Goal: Task Accomplishment & Management: Manage account settings

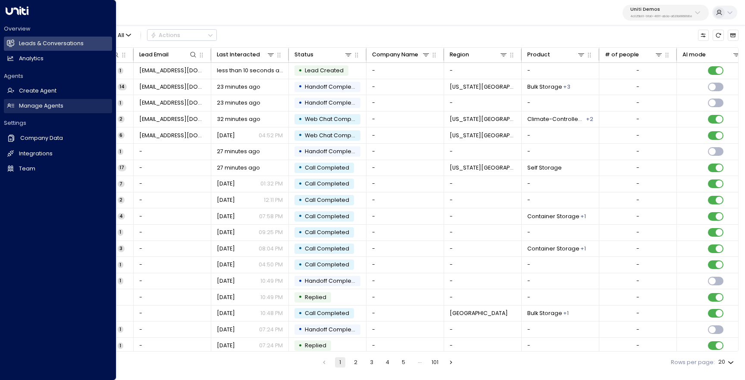
click at [60, 106] on h2 "Manage Agents" at bounding box center [41, 106] width 44 height 8
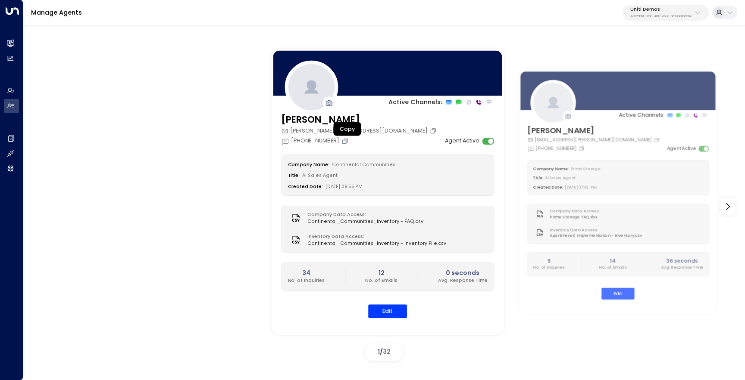
click at [348, 143] on icon "Copy" at bounding box center [344, 141] width 7 height 7
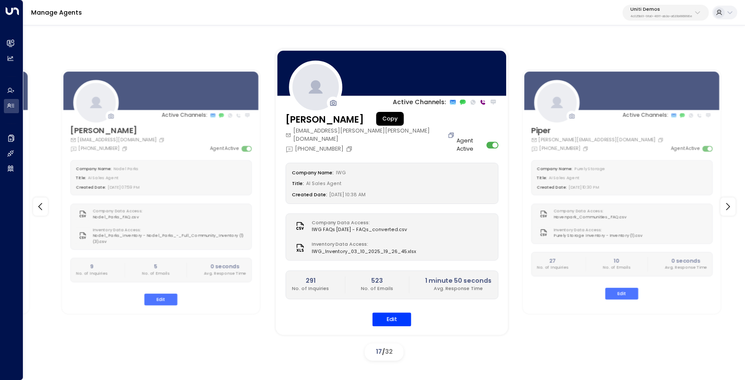
click at [447, 132] on icon "Copy" at bounding box center [450, 135] width 7 height 7
click at [395, 313] on button "Edit" at bounding box center [391, 319] width 39 height 13
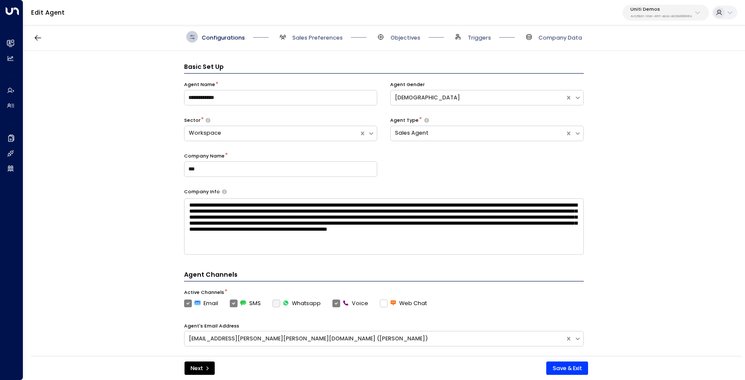
scroll to position [12, 0]
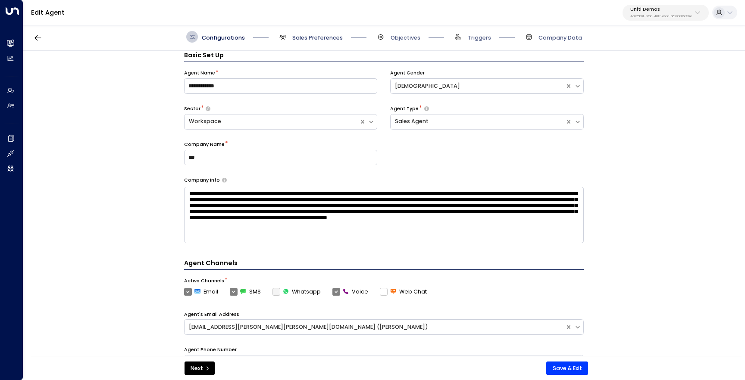
click at [294, 37] on span "Sales Preferences" at bounding box center [317, 38] width 50 height 8
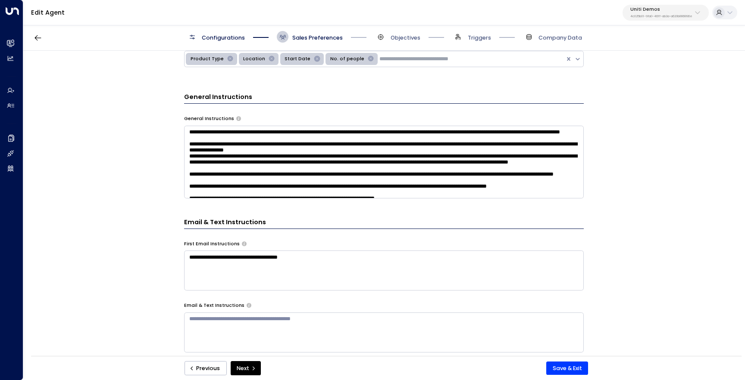
scroll to position [280, 0]
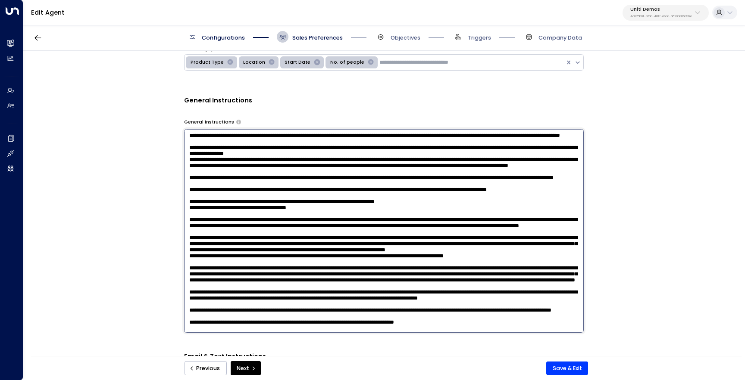
drag, startPoint x: 299, startPoint y: 148, endPoint x: 183, endPoint y: 138, distance: 116.3
click at [184, 138] on textarea at bounding box center [383, 231] width 399 height 204
paste textarea "**********"
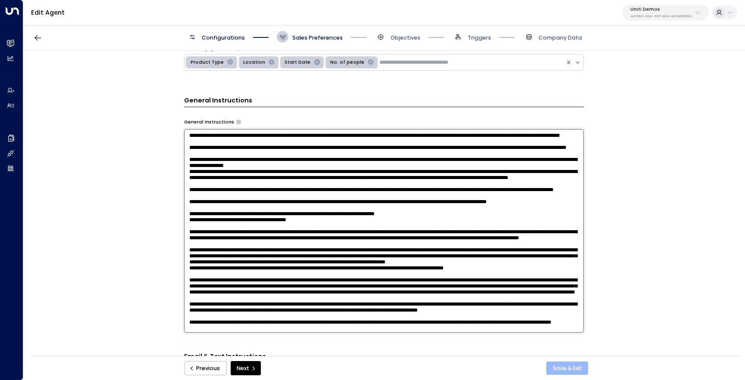
type textarea "**********"
click at [554, 364] on button "Save & Exit" at bounding box center [567, 369] width 42 height 14
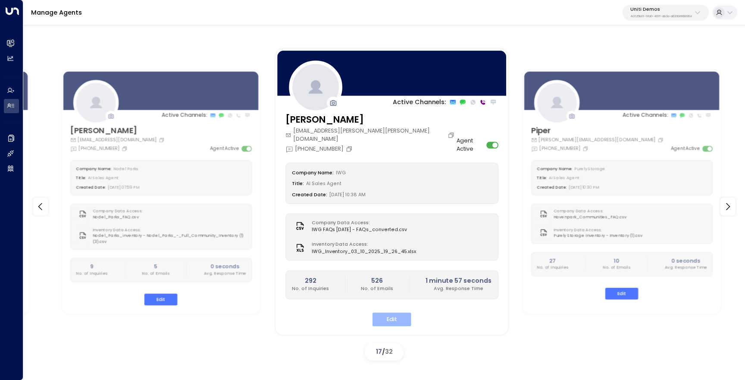
click at [381, 315] on button "Edit" at bounding box center [391, 319] width 39 height 13
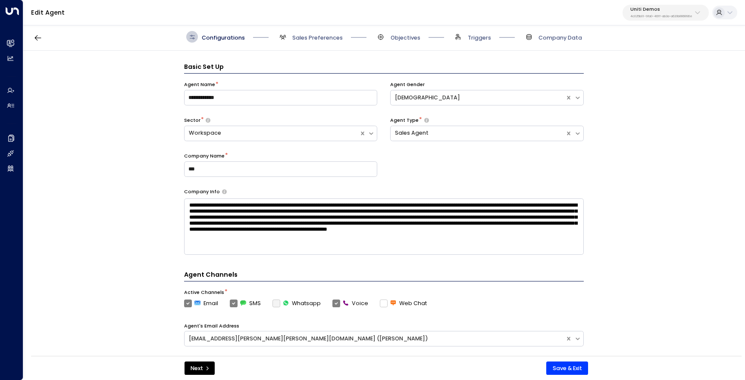
scroll to position [12, 0]
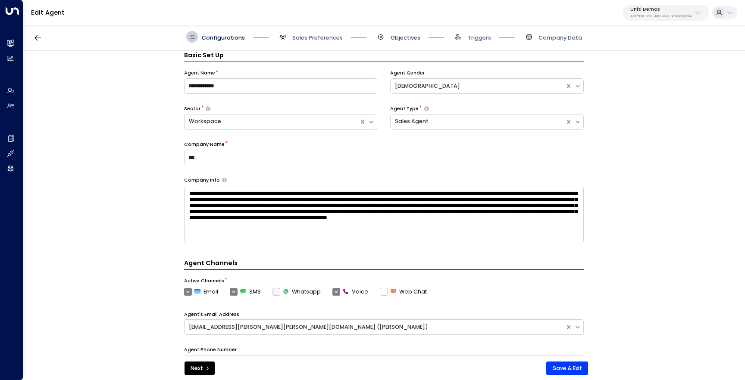
click at [397, 35] on span "Objectives" at bounding box center [405, 38] width 30 height 8
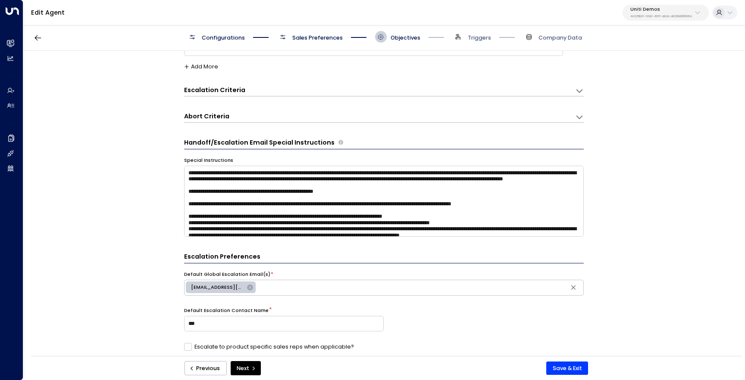
scroll to position [0, 0]
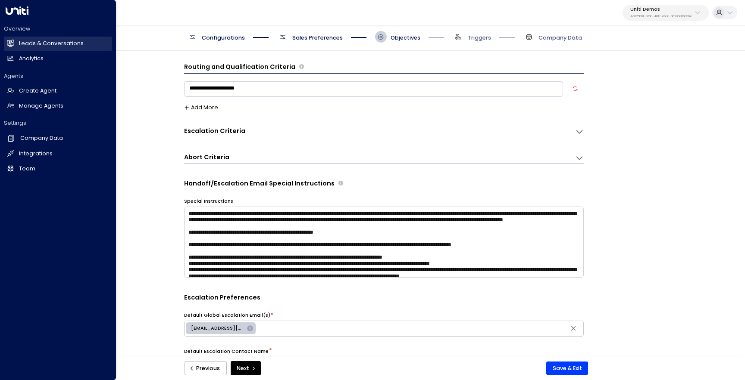
click at [19, 43] on link "Leads & Conversations Leads & Conversations" at bounding box center [58, 44] width 108 height 14
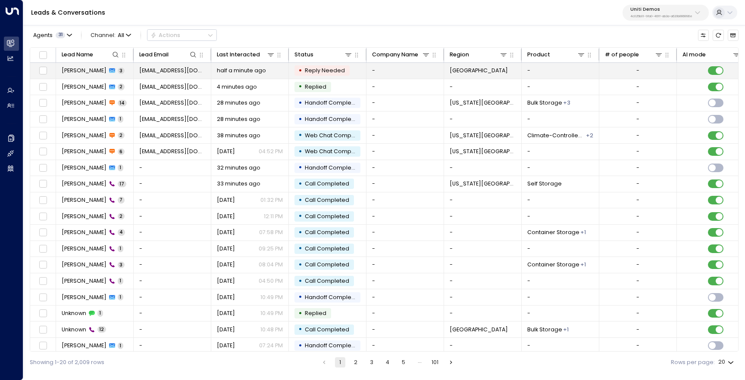
click at [74, 69] on span "Emre Altinok" at bounding box center [84, 71] width 45 height 8
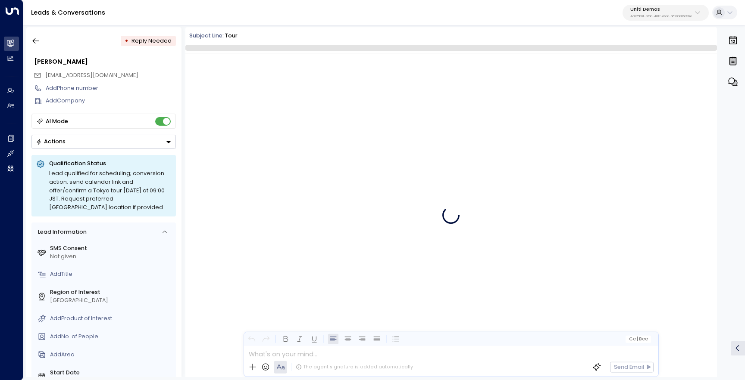
scroll to position [95, 0]
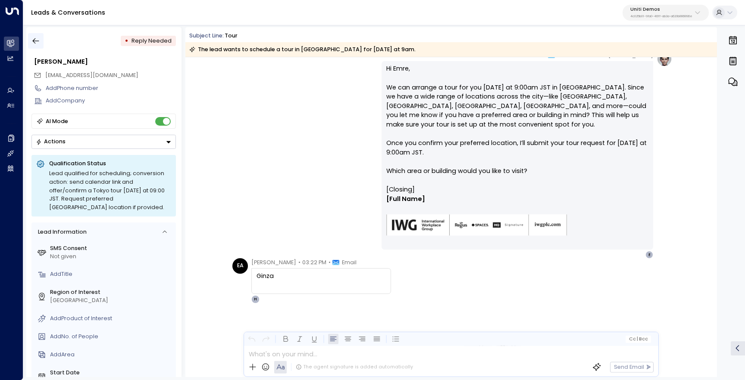
click at [36, 45] on button "button" at bounding box center [36, 41] width 16 height 16
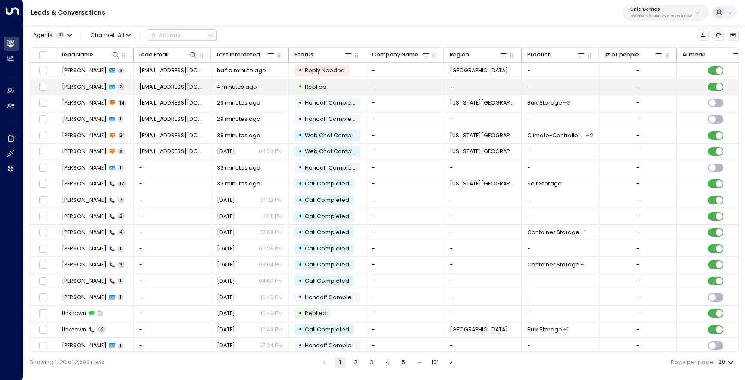
click at [70, 88] on span "Rayan Habbab" at bounding box center [84, 87] width 45 height 8
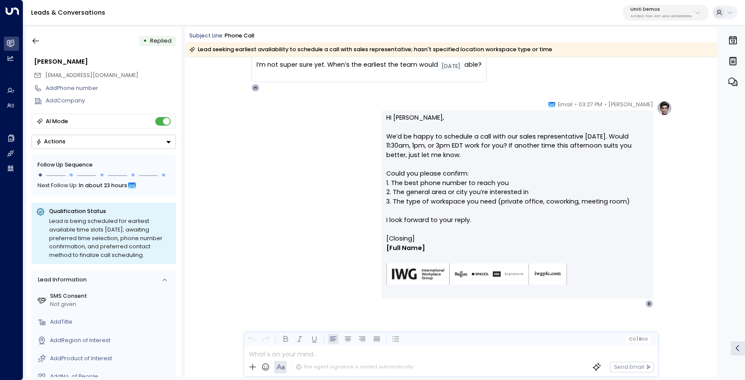
scroll to position [371, 0]
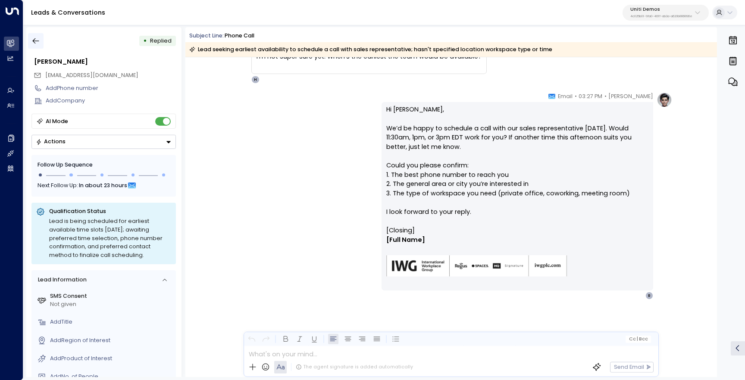
click at [40, 41] on icon "button" at bounding box center [35, 41] width 9 height 9
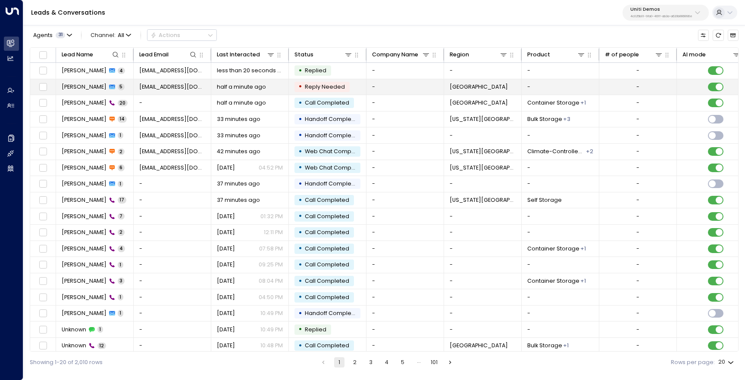
click at [73, 89] on span "Emre Altinok" at bounding box center [84, 87] width 45 height 8
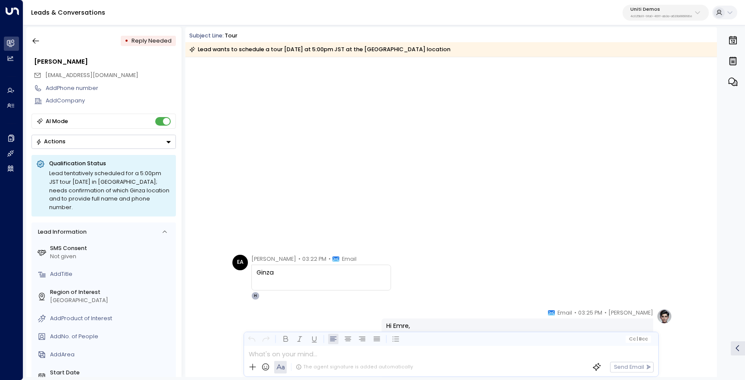
scroll to position [351, 0]
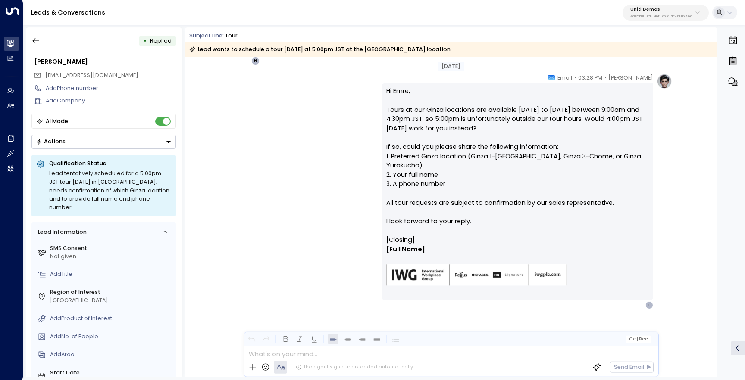
scroll to position [583, 0]
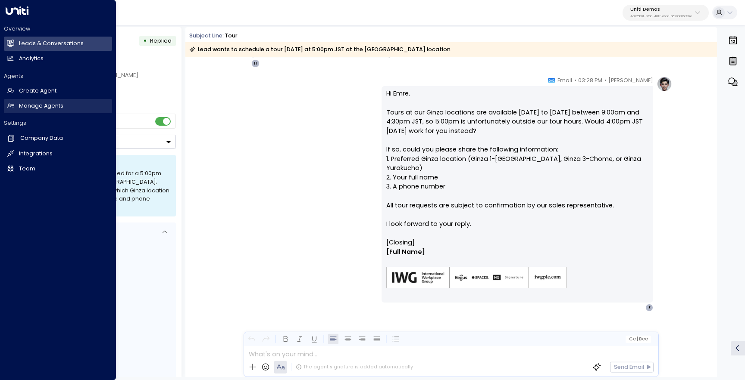
click at [62, 103] on link "Manage Agents Manage Agents" at bounding box center [58, 106] width 108 height 14
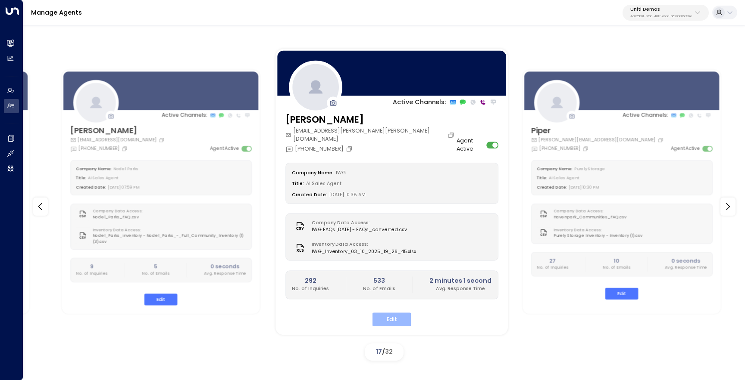
click at [394, 314] on button "Edit" at bounding box center [391, 319] width 39 height 13
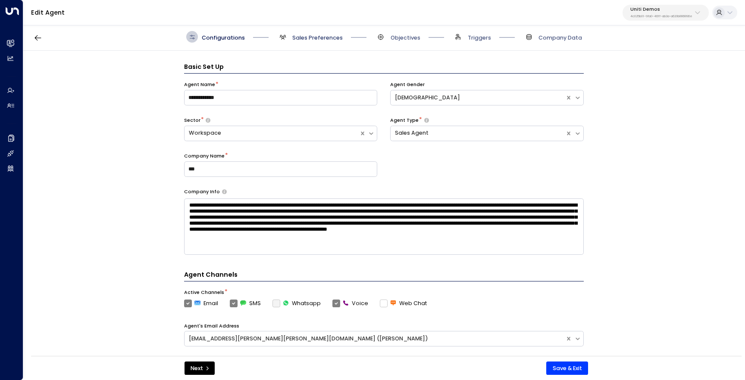
click at [318, 39] on span "Sales Preferences" at bounding box center [317, 38] width 50 height 8
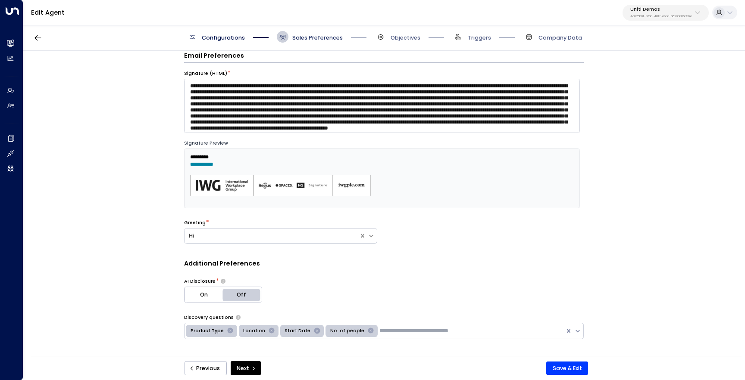
scroll to position [12, 0]
click at [376, 47] on div "Configurations Sales Preferences Objectives Triggers Company Data" at bounding box center [383, 37] width 721 height 28
click at [377, 43] on div "Configurations Sales Preferences Objectives Triggers Company Data" at bounding box center [383, 37] width 721 height 28
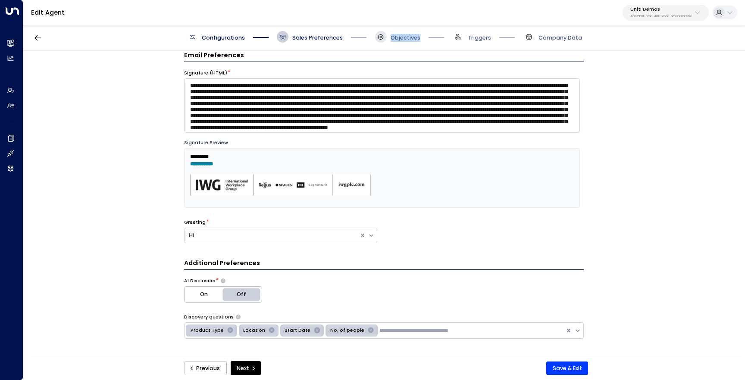
click at [380, 38] on icon at bounding box center [380, 37] width 7 height 7
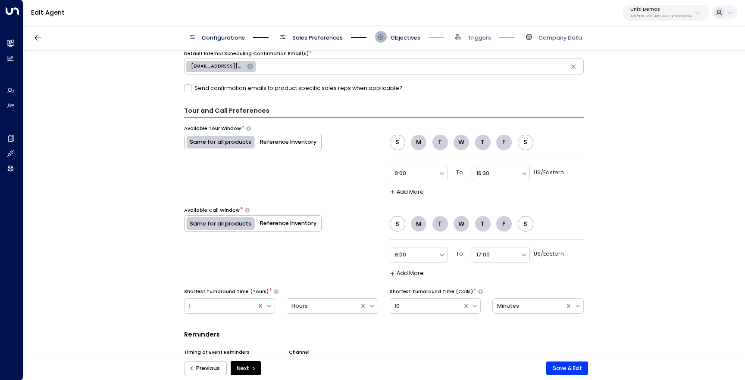
scroll to position [495, 0]
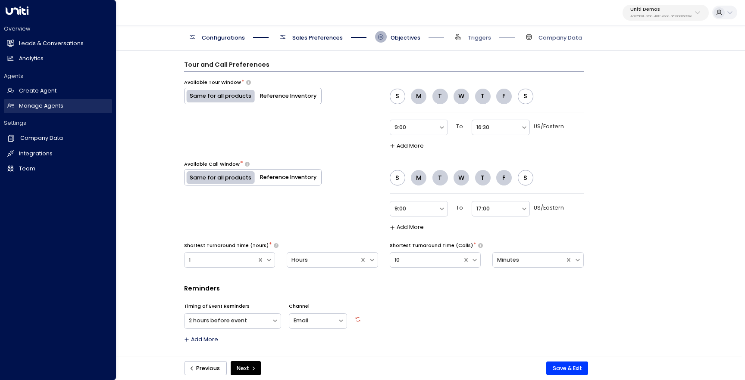
click at [60, 101] on link "Manage Agents Manage Agents" at bounding box center [58, 106] width 108 height 14
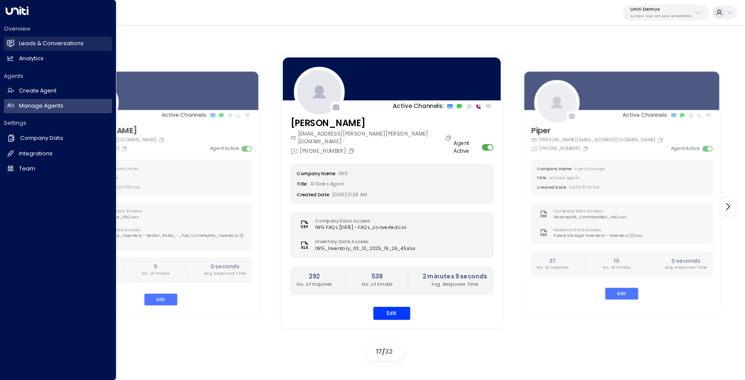
click at [23, 41] on h2 "Leads & Conversations" at bounding box center [51, 44] width 65 height 8
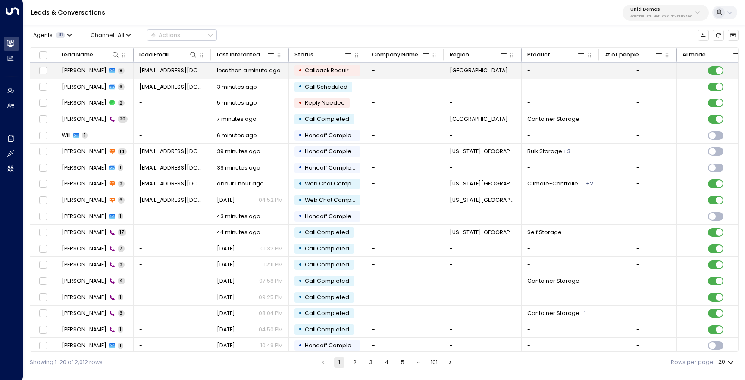
click at [81, 74] on span "Emre Altinok" at bounding box center [84, 71] width 45 height 8
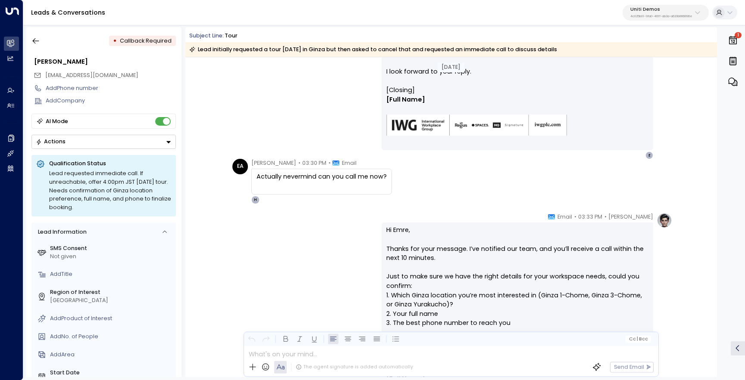
scroll to position [875, 0]
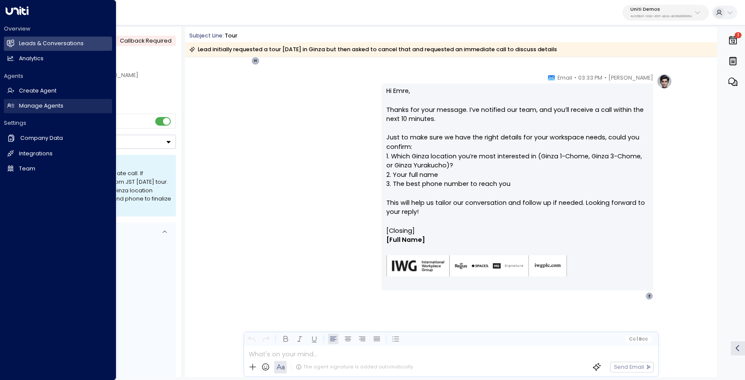
click at [15, 109] on link "Manage Agents Manage Agents" at bounding box center [58, 106] width 108 height 14
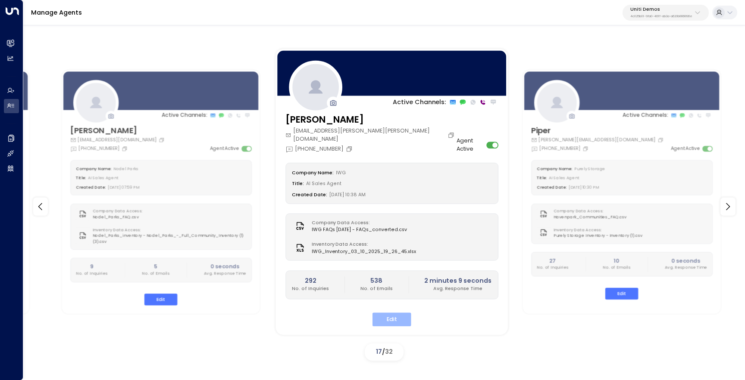
click at [384, 315] on button "Edit" at bounding box center [391, 319] width 39 height 13
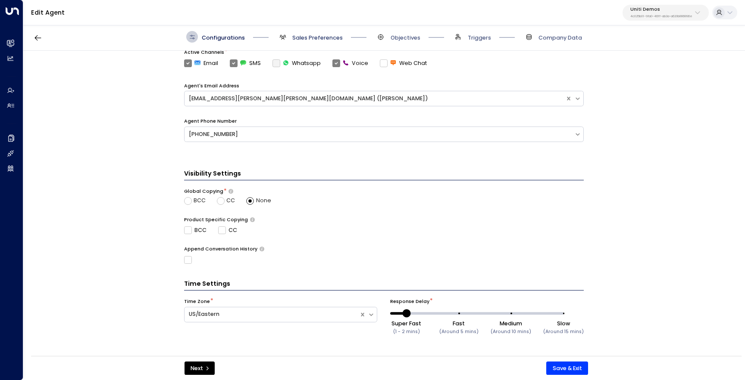
click at [312, 39] on span "Sales Preferences" at bounding box center [317, 38] width 50 height 8
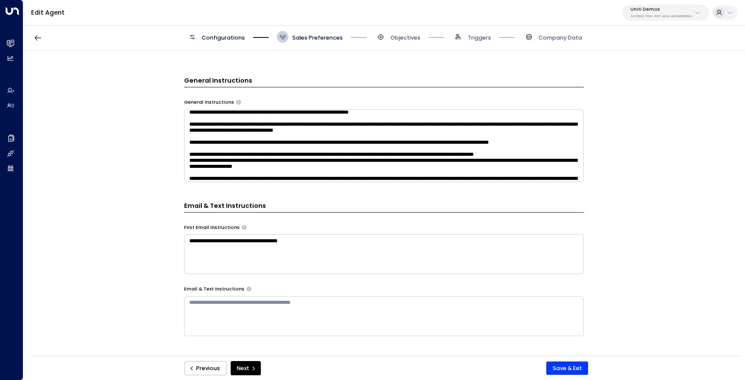
scroll to position [222, 0]
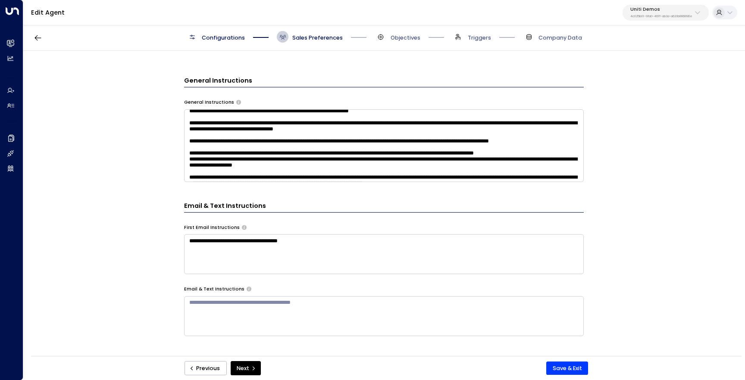
click at [352, 162] on textarea at bounding box center [383, 145] width 399 height 73
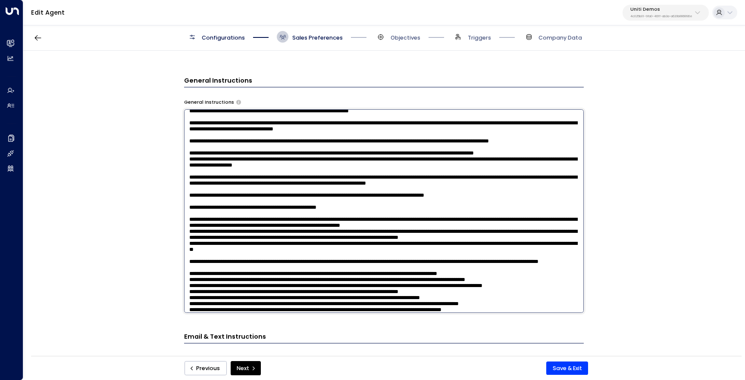
click at [230, 153] on textarea at bounding box center [383, 211] width 399 height 204
click at [270, 197] on textarea at bounding box center [383, 211] width 399 height 204
click at [231, 153] on textarea at bounding box center [383, 211] width 399 height 204
click at [259, 196] on textarea at bounding box center [383, 211] width 399 height 204
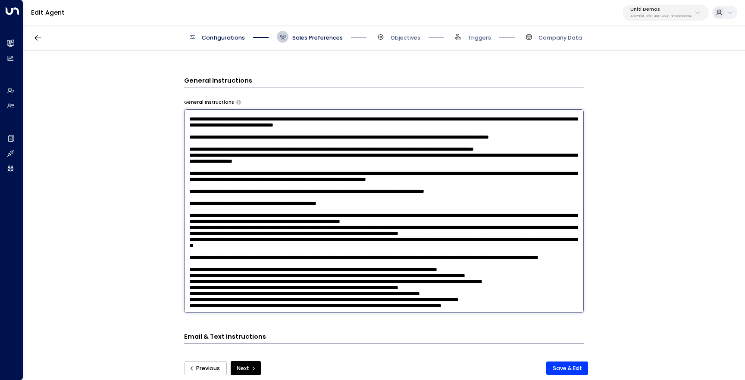
scroll to position [328, 0]
click at [319, 259] on textarea at bounding box center [383, 211] width 399 height 204
click at [324, 259] on textarea at bounding box center [383, 211] width 399 height 204
click at [340, 277] on textarea at bounding box center [383, 211] width 399 height 204
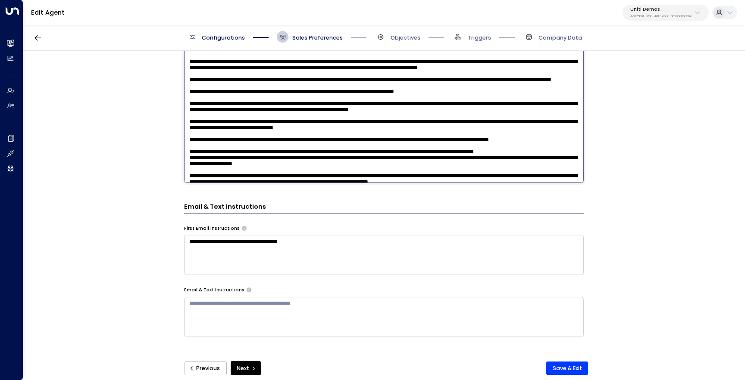
scroll to position [75, 0]
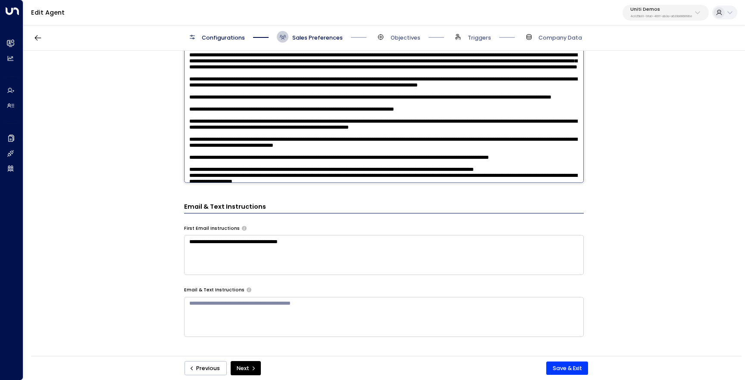
click at [377, 94] on textarea at bounding box center [383, 81] width 399 height 204
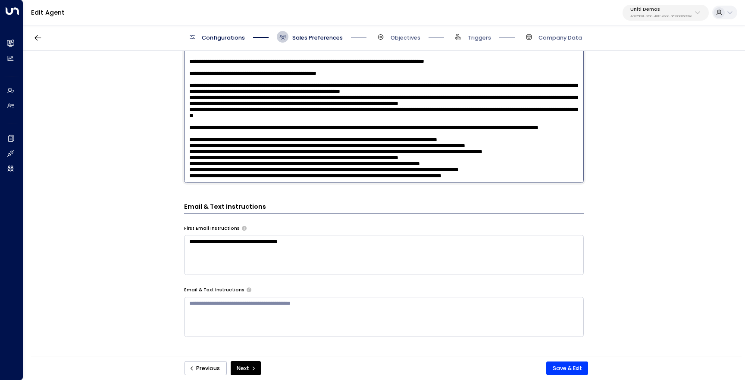
scroll to position [330, 0]
click at [472, 144] on textarea at bounding box center [383, 81] width 399 height 204
click at [415, 162] on textarea at bounding box center [383, 81] width 399 height 204
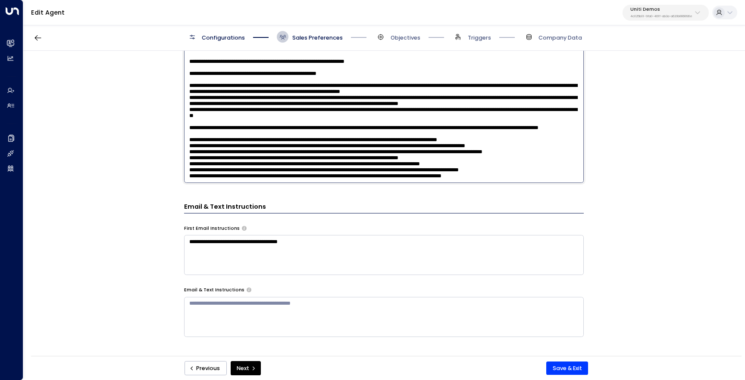
type textarea "**********"
click at [657, 244] on div "**********" at bounding box center [383, 206] width 720 height 311
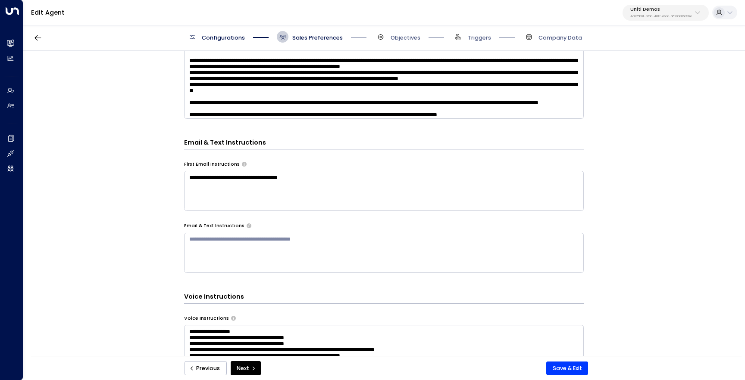
scroll to position [355, 0]
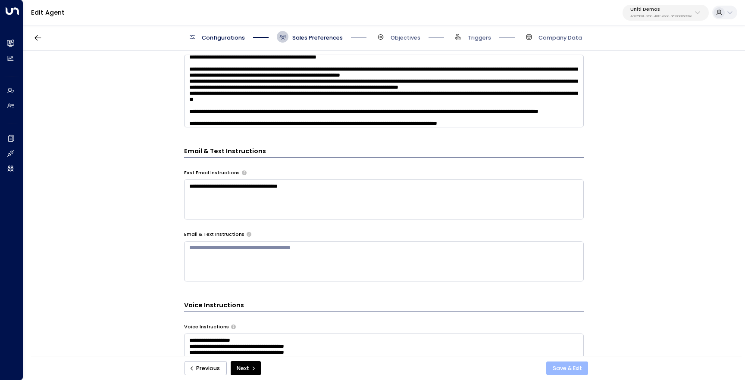
click at [563, 367] on button "Save & Exit" at bounding box center [567, 369] width 42 height 14
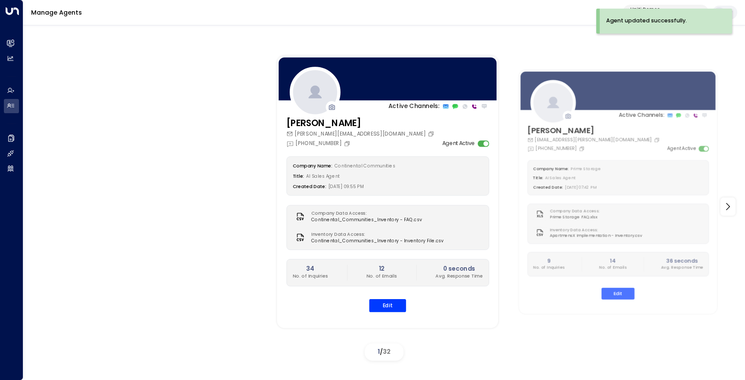
click at [645, 8] on p "Uniti Demos" at bounding box center [661, 9] width 62 height 5
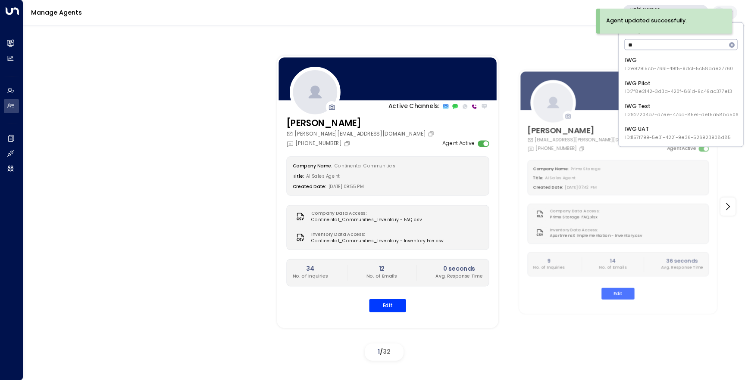
type input "***"
click at [669, 70] on span "ID: e92915cb-7661-49f5-9dc1-5c58aae37760" at bounding box center [679, 68] width 108 height 7
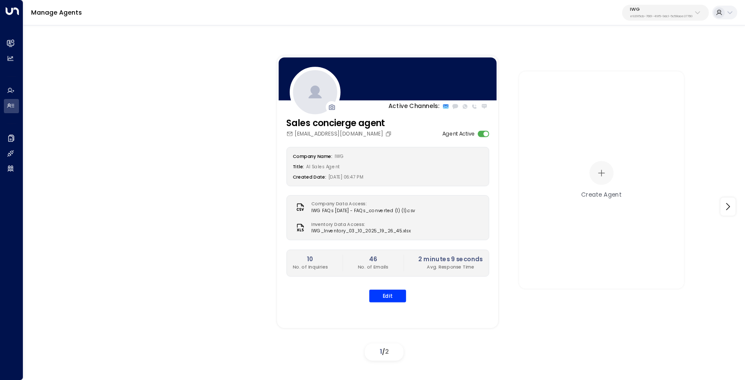
click at [643, 15] on p "e92915cb-7661-49f5-9dc1-5c58aae37760" at bounding box center [661, 16] width 62 height 3
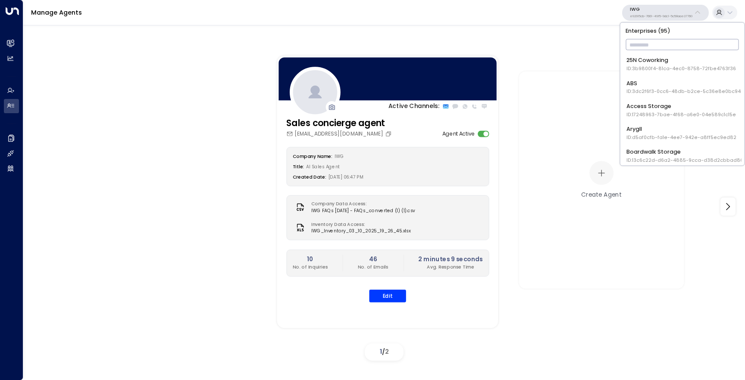
click at [660, 42] on input "text" at bounding box center [681, 44] width 113 height 15
type input "*****"
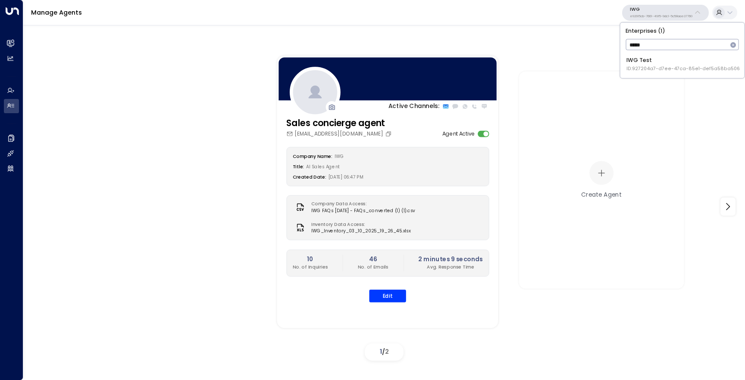
click at [679, 58] on div "IWG Test ID: 927204a7-d7ee-47ca-85e1-def5a58ba506" at bounding box center [682, 64] width 113 height 16
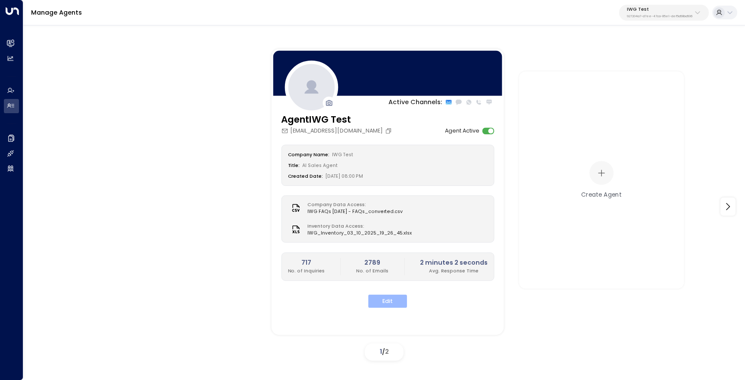
click at [394, 301] on button "Edit" at bounding box center [387, 301] width 39 height 13
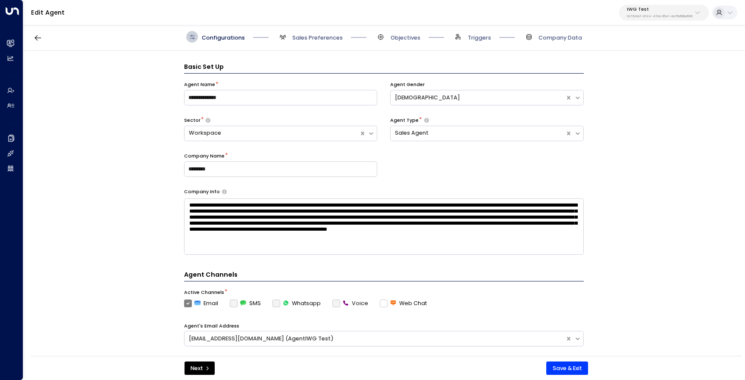
scroll to position [12, 0]
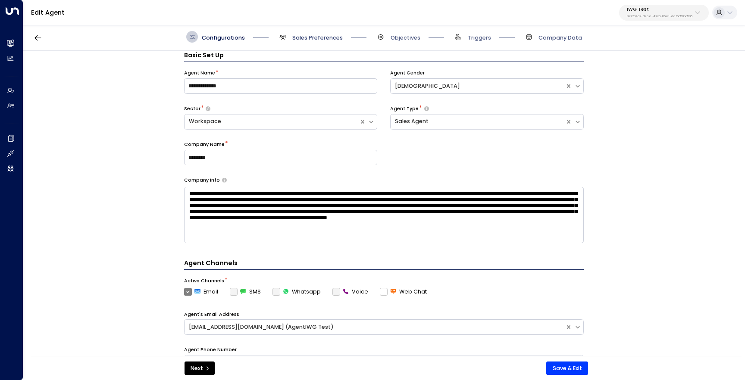
click at [304, 34] on span "Sales Preferences" at bounding box center [317, 38] width 50 height 8
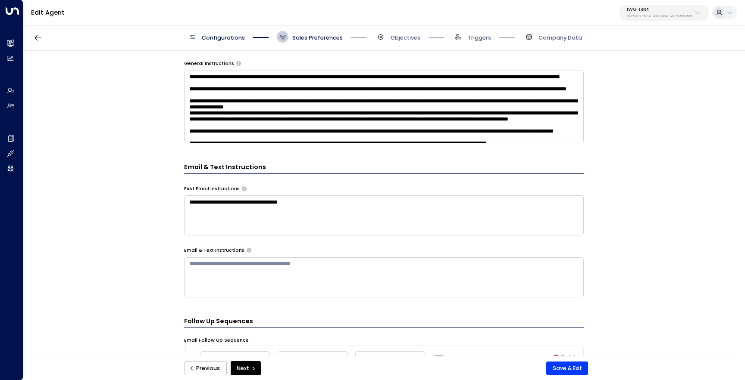
scroll to position [304, 0]
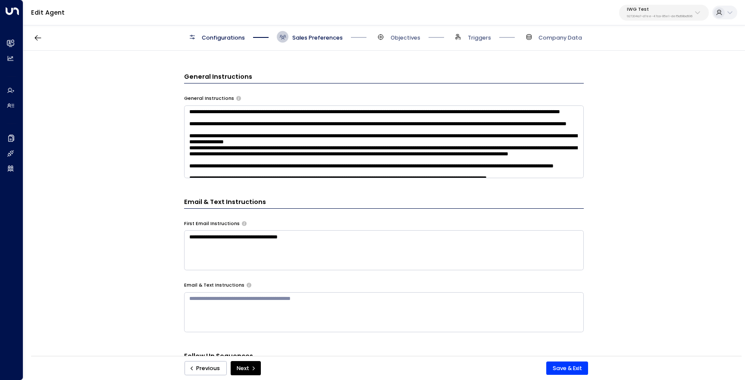
click at [231, 169] on textarea at bounding box center [383, 142] width 399 height 73
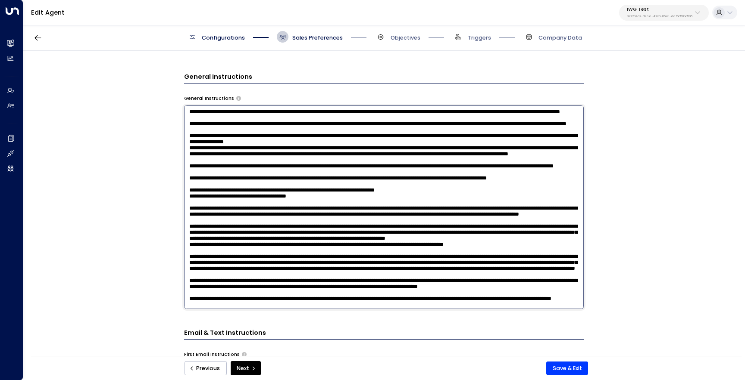
click at [231, 169] on textarea at bounding box center [383, 208] width 399 height 204
paste textarea "**********"
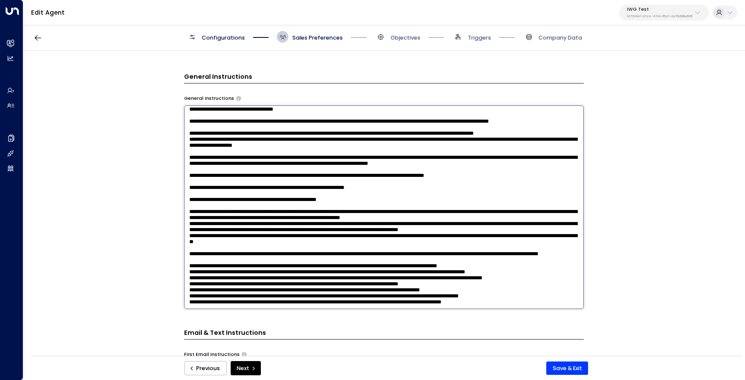
scroll to position [483, 0]
type textarea "**********"
click at [149, 234] on div "**********" at bounding box center [383, 206] width 720 height 311
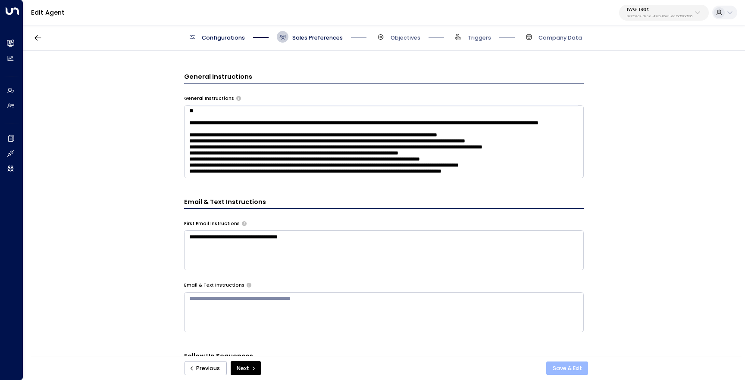
click at [569, 370] on button "Save & Exit" at bounding box center [567, 369] width 42 height 14
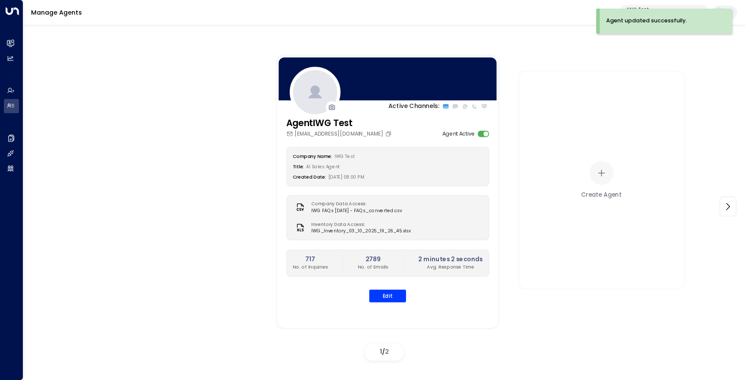
click at [647, 11] on div "Agent updated successfully." at bounding box center [665, 21] width 132 height 25
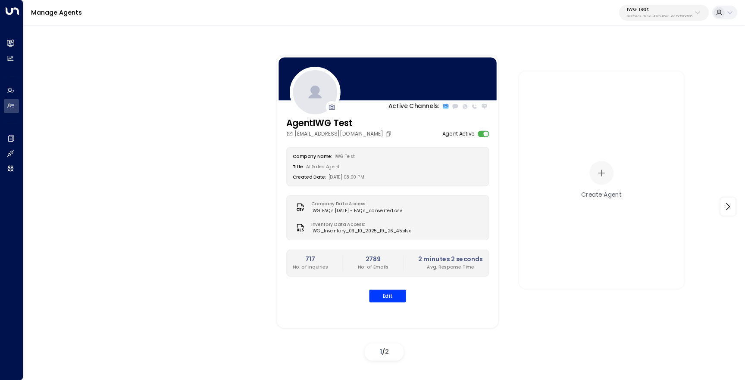
click at [651, 10] on p "IWG Test" at bounding box center [659, 9] width 65 height 5
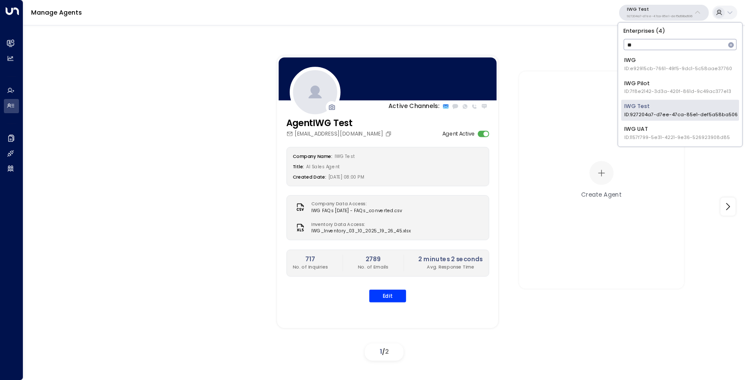
type input "***"
click at [668, 129] on div "IWG UAT ID: 1157f799-5e31-4221-9e36-526923908d85" at bounding box center [677, 133] width 106 height 16
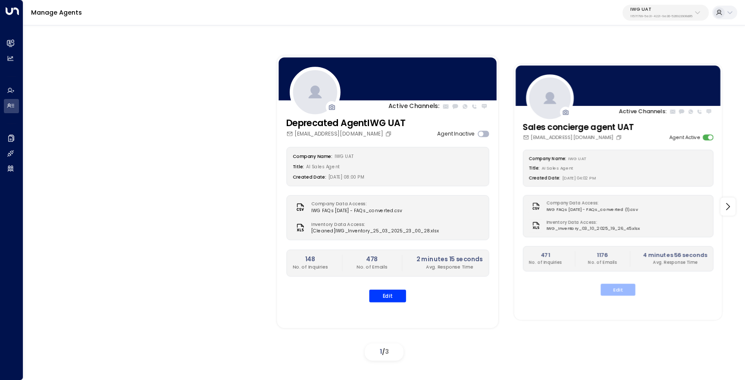
click at [614, 290] on button "Edit" at bounding box center [617, 290] width 34 height 12
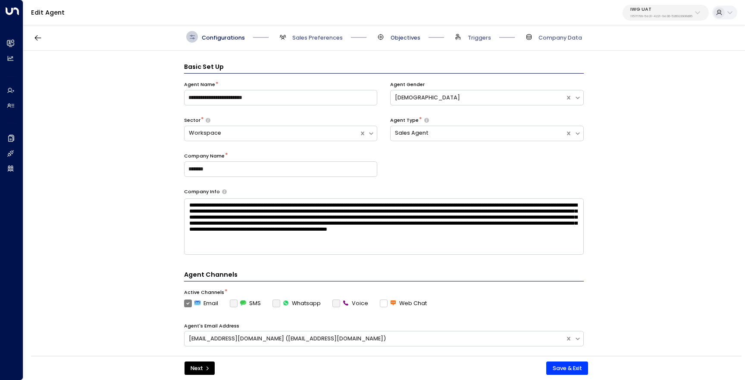
click at [398, 39] on span "Objectives" at bounding box center [405, 38] width 30 height 8
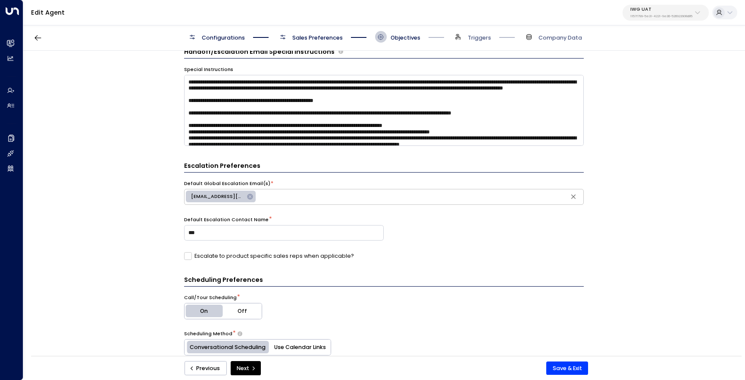
scroll to position [101, 0]
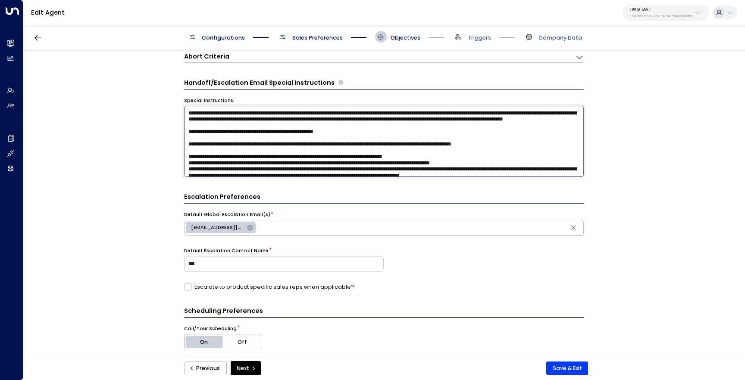
click at [336, 145] on textarea at bounding box center [383, 141] width 399 height 71
paste textarea "**********"
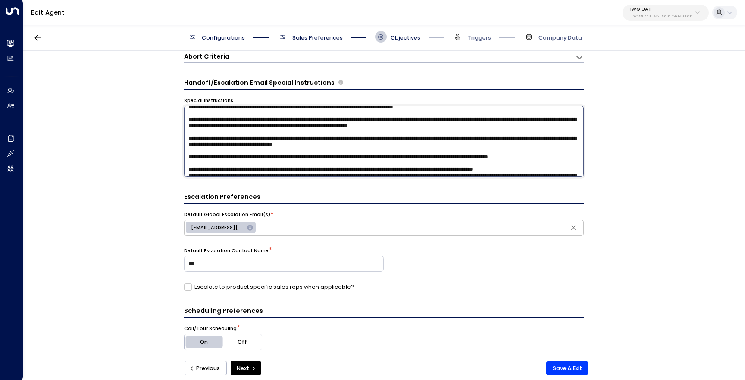
scroll to position [0, 0]
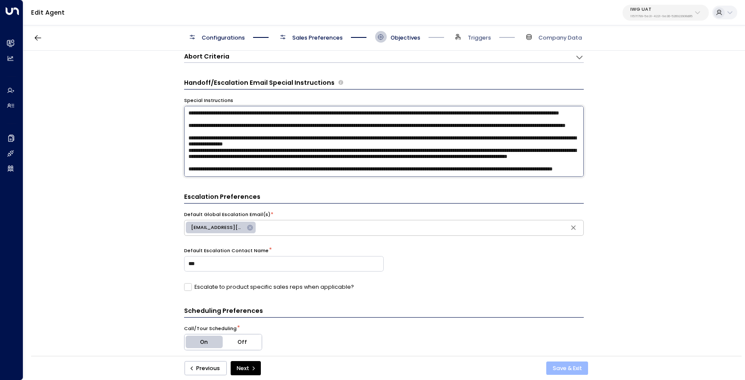
type textarea "**********"
click at [573, 366] on button "Save & Exit" at bounding box center [567, 369] width 42 height 14
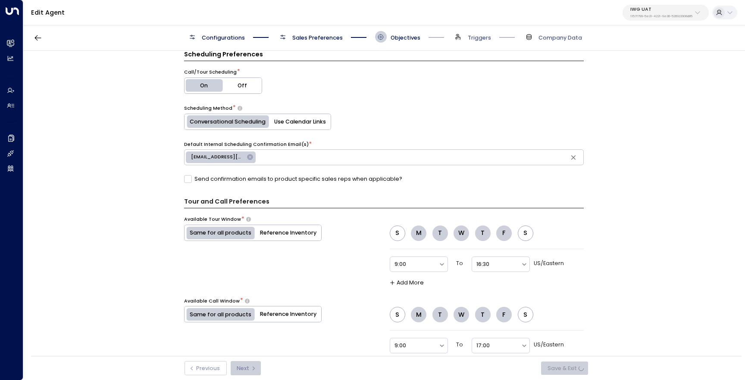
scroll to position [234, 0]
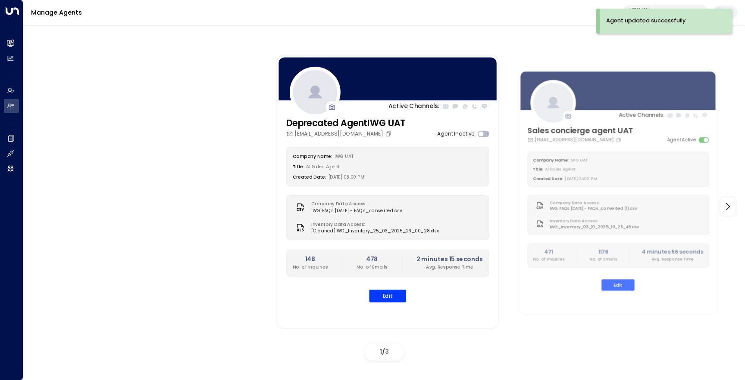
click at [647, 3] on div "Manage Agents IWG UAT 1157f799-5e31-4221-9e36-526923908d85" at bounding box center [383, 12] width 721 height 25
click at [647, 7] on p "IWG UAT" at bounding box center [661, 9] width 62 height 5
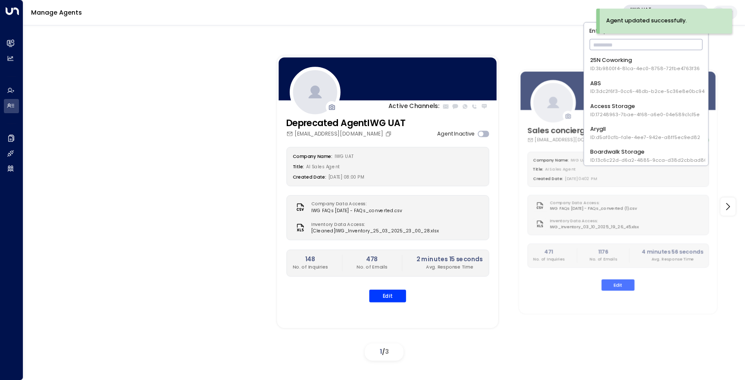
click at [624, 45] on input "text" at bounding box center [645, 44] width 113 height 15
type input "***"
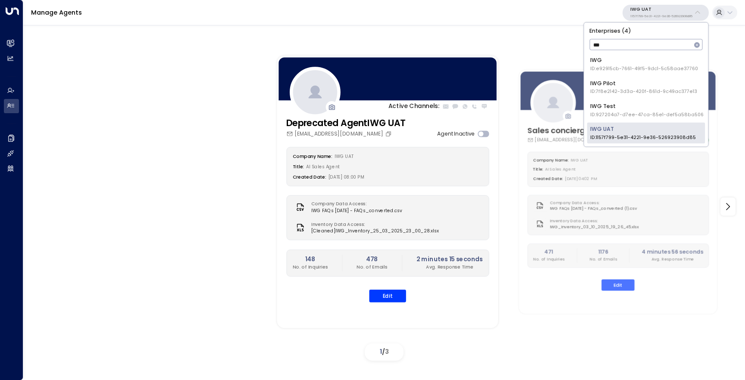
click at [631, 57] on div "IWG ID: e92915cb-7661-49f5-9dc1-5c58aae37760" at bounding box center [644, 64] width 108 height 16
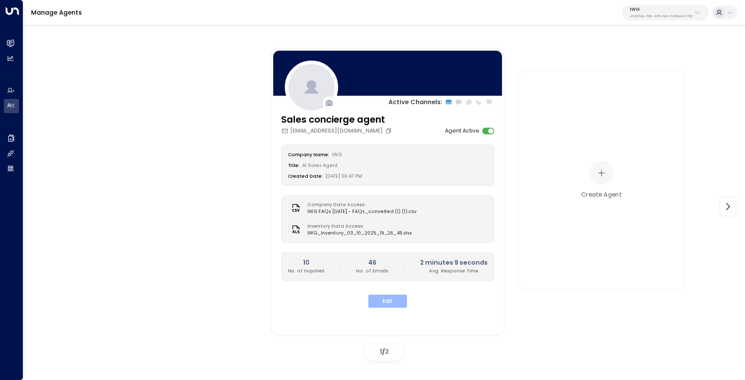
click at [393, 298] on button "Edit" at bounding box center [387, 301] width 39 height 13
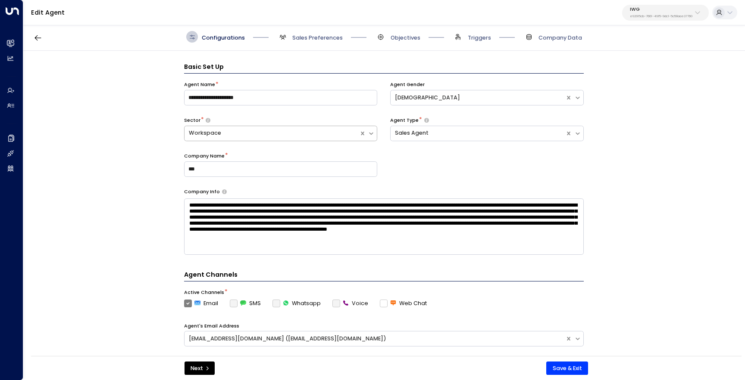
scroll to position [12, 0]
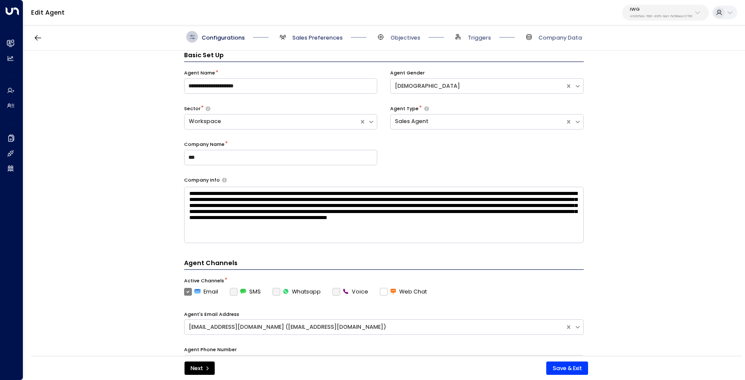
click at [308, 35] on span "Sales Preferences" at bounding box center [317, 38] width 50 height 8
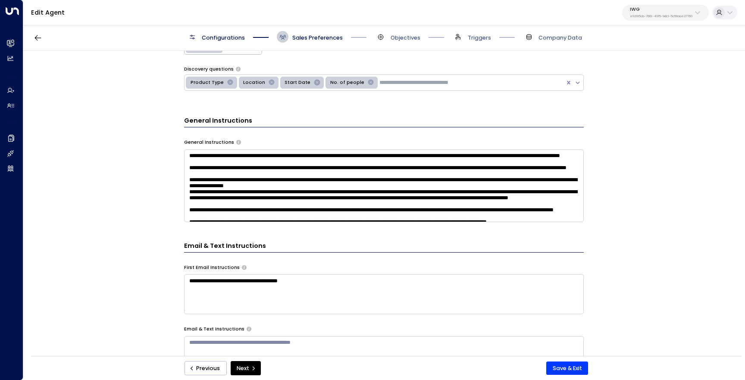
scroll to position [267, 0]
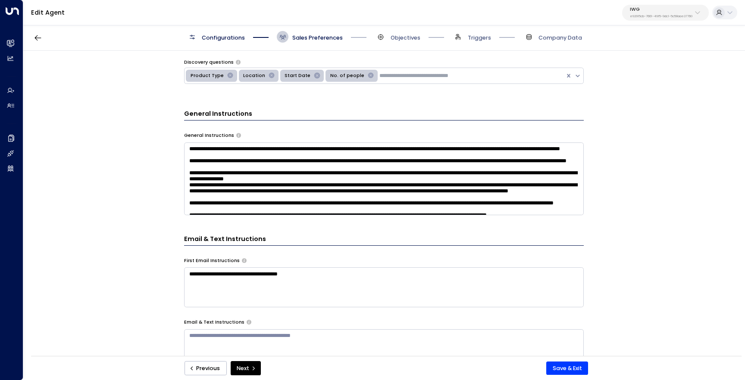
click at [275, 200] on textarea at bounding box center [383, 179] width 399 height 73
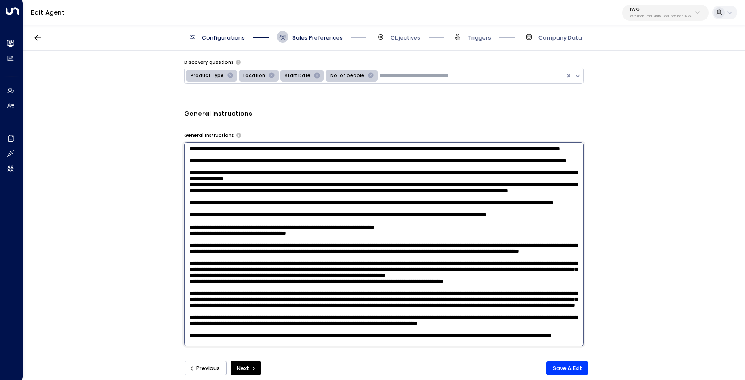
click at [275, 200] on textarea at bounding box center [383, 245] width 399 height 204
click at [327, 241] on textarea at bounding box center [383, 245] width 399 height 204
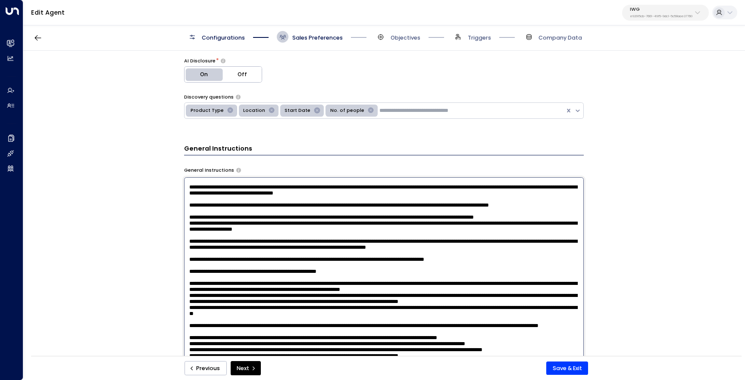
scroll to position [432, 0]
click at [347, 247] on textarea at bounding box center [383, 280] width 399 height 204
paste textarea "**********"
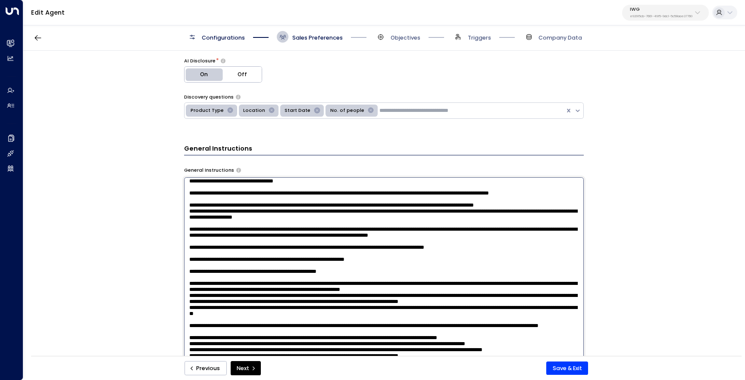
scroll to position [0, 0]
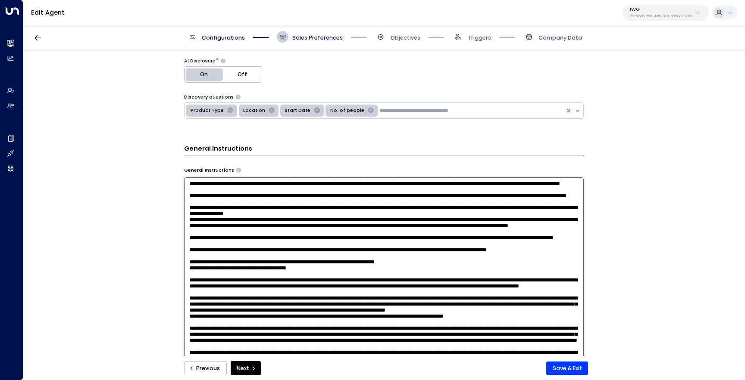
click at [368, 248] on textarea at bounding box center [383, 280] width 399 height 204
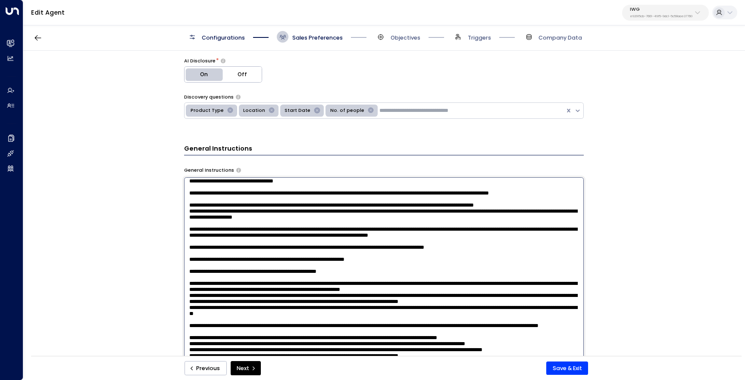
scroll to position [483, 0]
type textarea "**********"
click at [565, 366] on button "Save & Exit" at bounding box center [567, 369] width 42 height 14
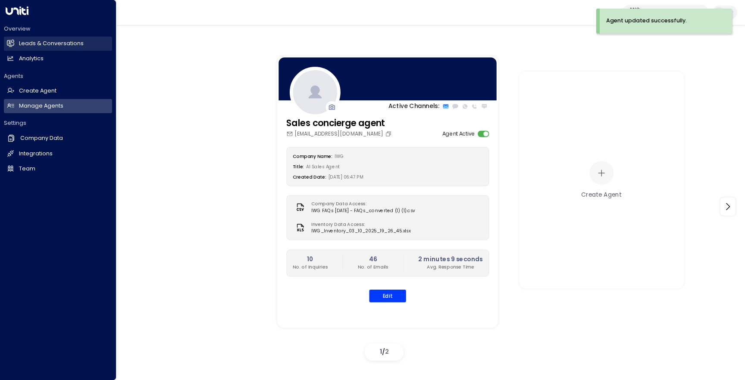
click at [17, 42] on link "Leads & Conversations Leads & Conversations" at bounding box center [58, 44] width 108 height 14
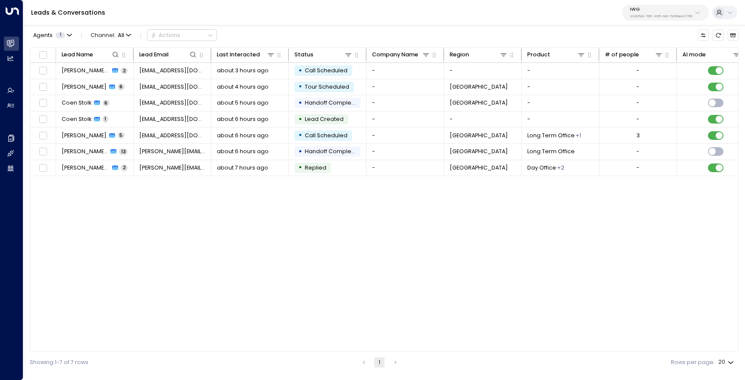
click at [647, 12] on div "IWG e92915cb-7661-49f5-9dc1-5c58aae37760" at bounding box center [661, 12] width 62 height 11
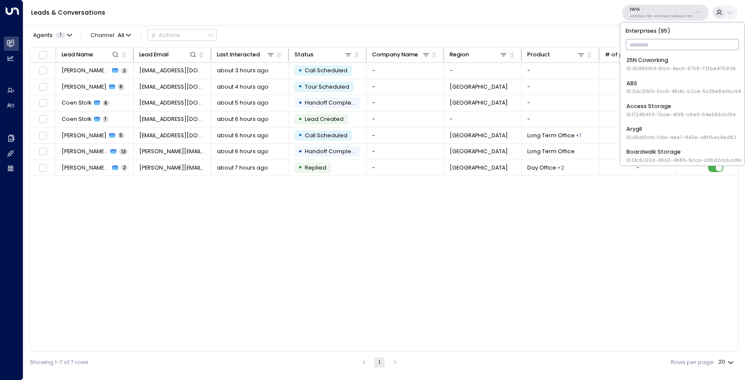
click at [658, 50] on input "text" at bounding box center [681, 44] width 113 height 15
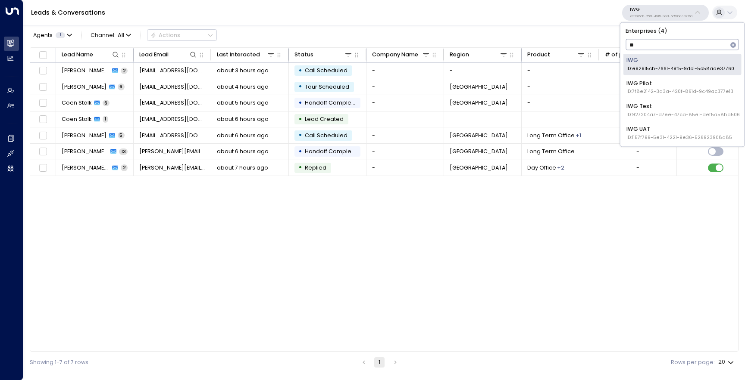
type input "***"
click at [660, 131] on div "IWG UAT ID: 1157f799-5e31-4221-9e36-526923908d85" at bounding box center [679, 133] width 106 height 16
